Goal: Transaction & Acquisition: Book appointment/travel/reservation

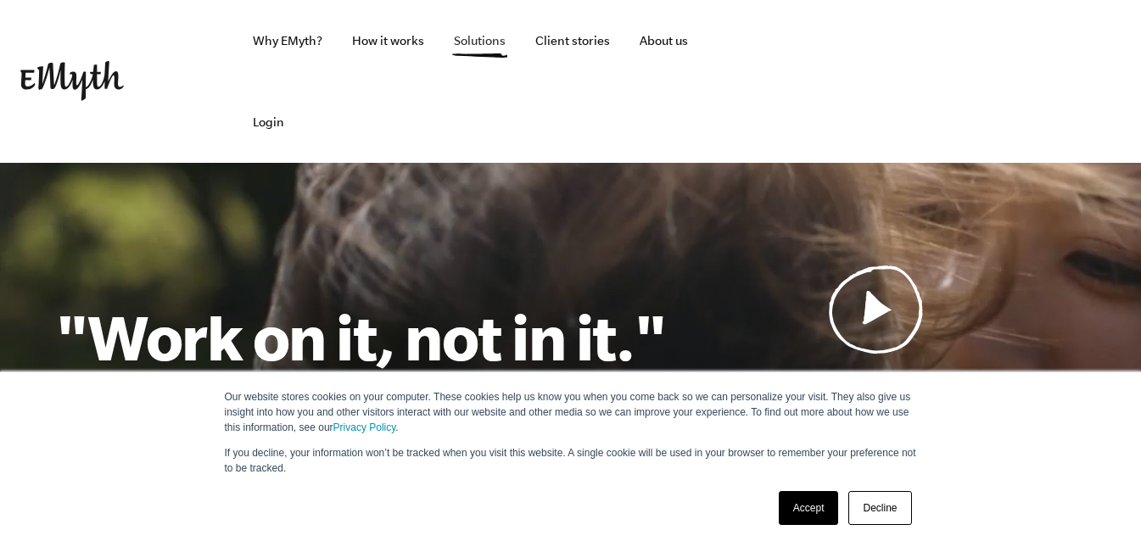
click at [448, 48] on link "Solutions" at bounding box center [479, 40] width 79 height 81
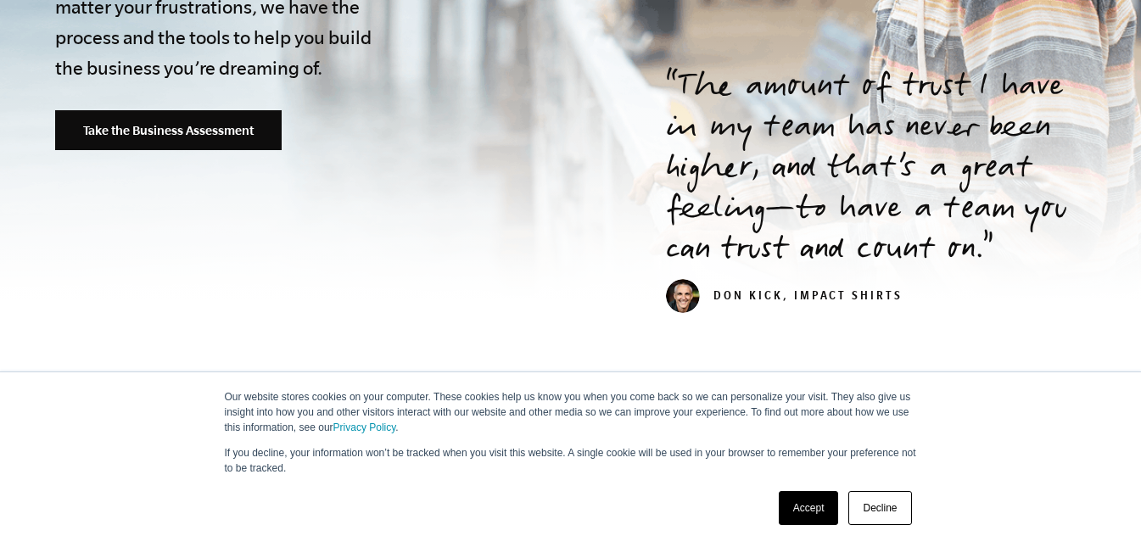
scroll to position [692, 0]
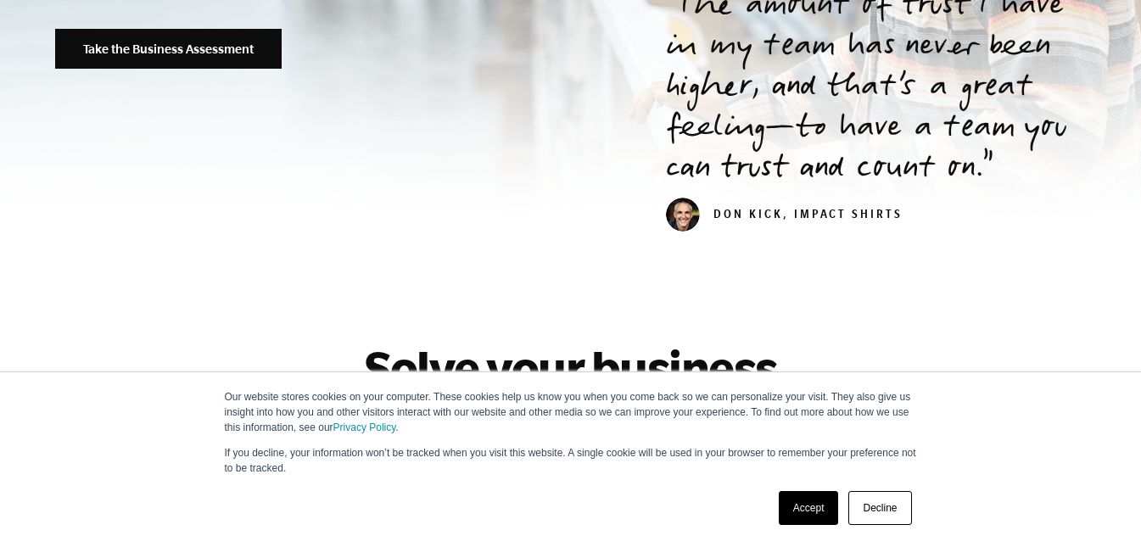
click at [887, 500] on link "Decline" at bounding box center [879, 508] width 63 height 34
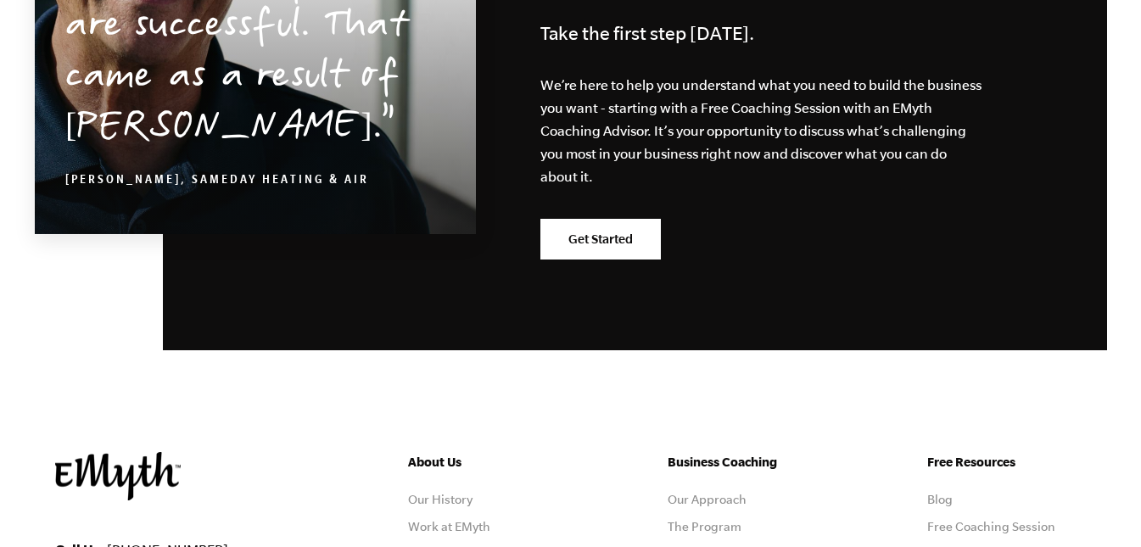
scroll to position [3355, 0]
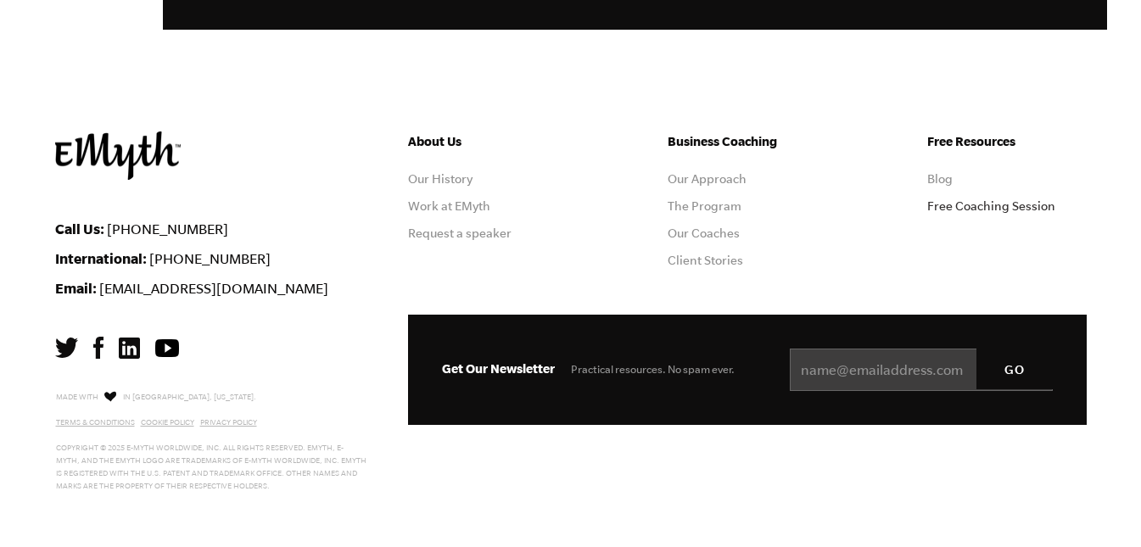
click at [1011, 205] on link "Free Coaching Session" at bounding box center [991, 206] width 128 height 14
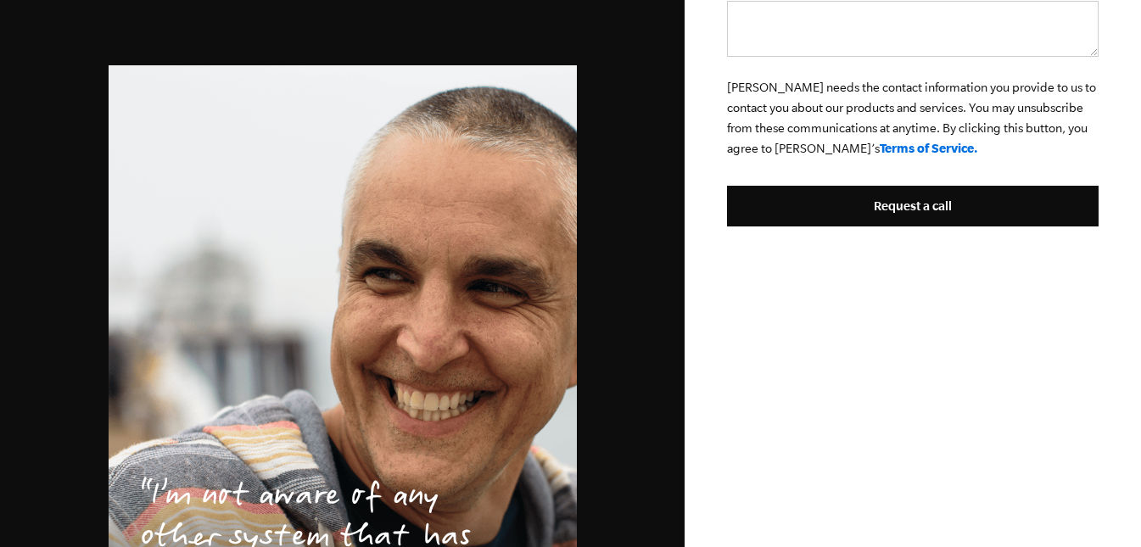
scroll to position [447, 0]
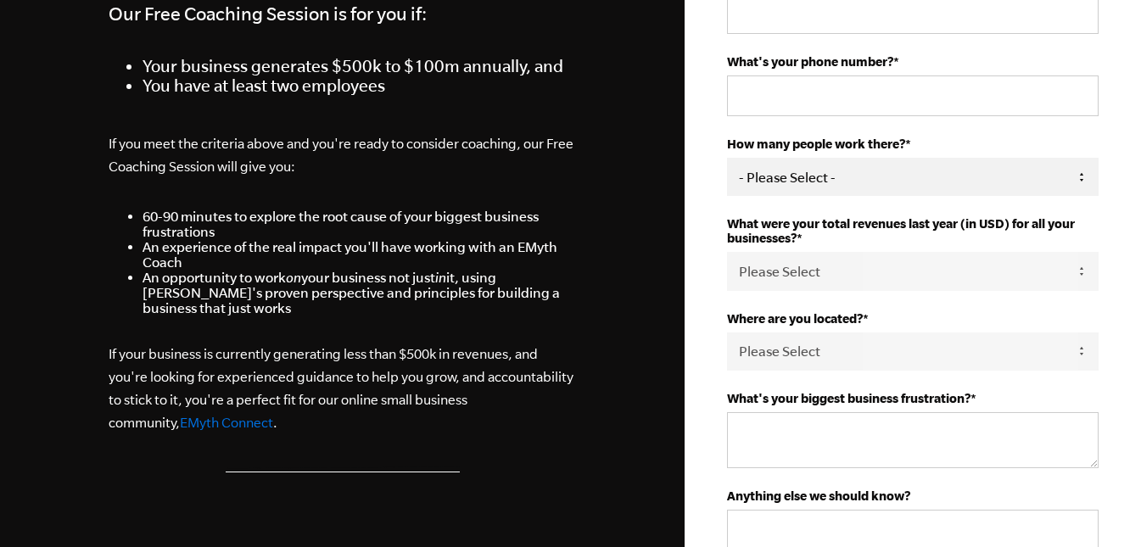
click at [906, 171] on select "- Please Select - 50+ [PHONE_NUMBER] 10-19 4-9 1-3 0" at bounding box center [913, 177] width 372 height 38
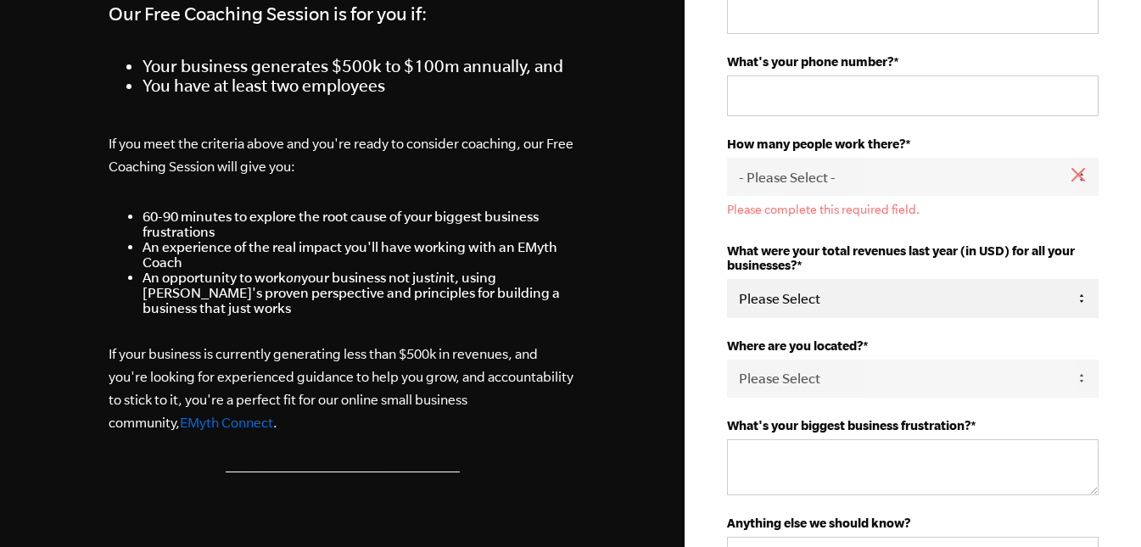
click at [962, 285] on select "Please Select 0-75K 76-150K 151-275K 276-500K 501-750K 751-1M 1-2.5M 2.5-5M 5-1…" at bounding box center [913, 298] width 372 height 38
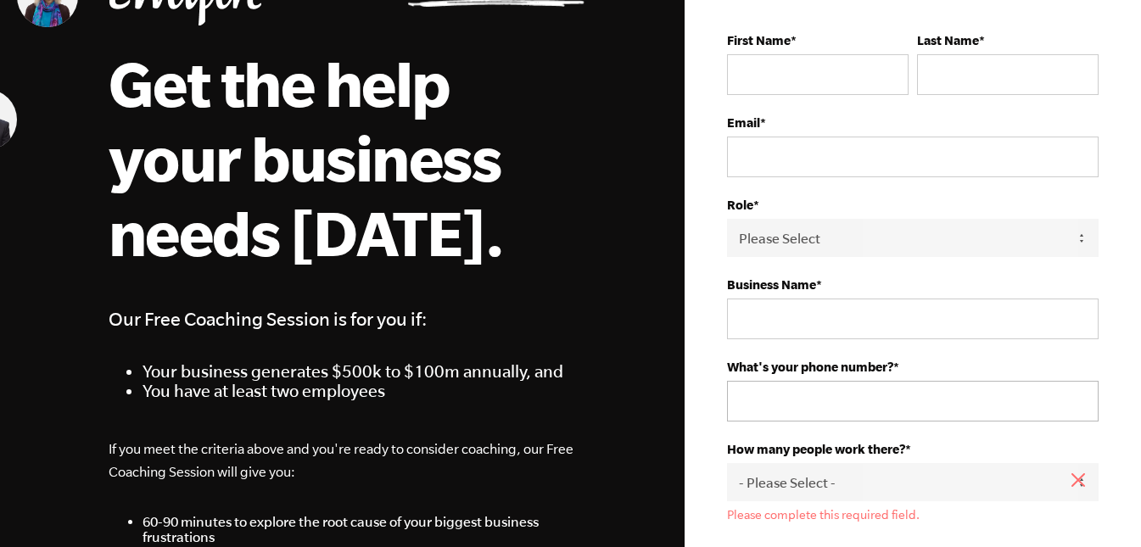
scroll to position [0, 0]
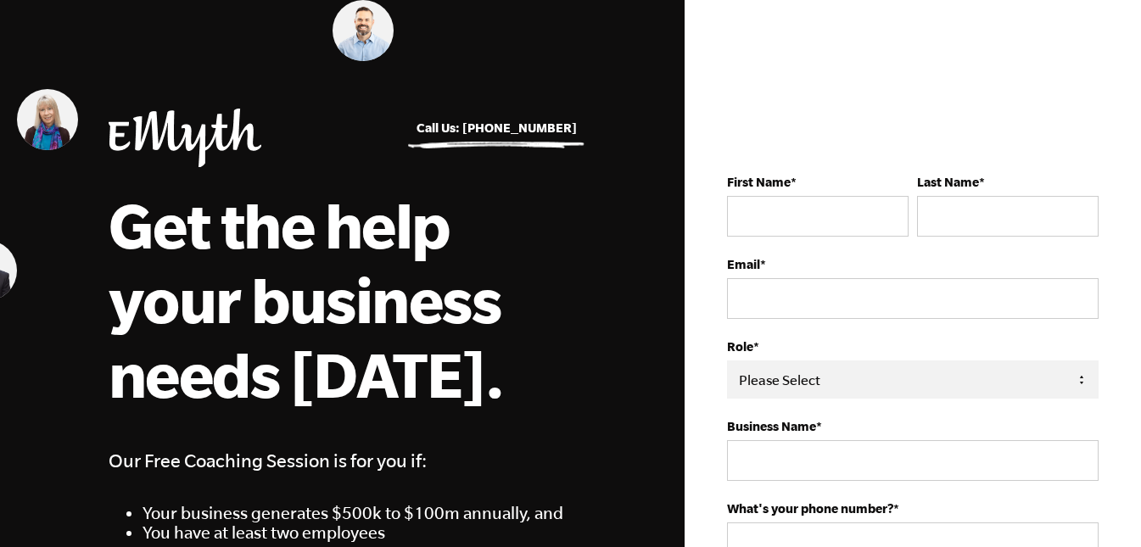
click at [914, 386] on select "Please Select Owner Partner / Co-Owner Executive Employee / Other" at bounding box center [913, 380] width 372 height 38
